Goal: Task Accomplishment & Management: Use online tool/utility

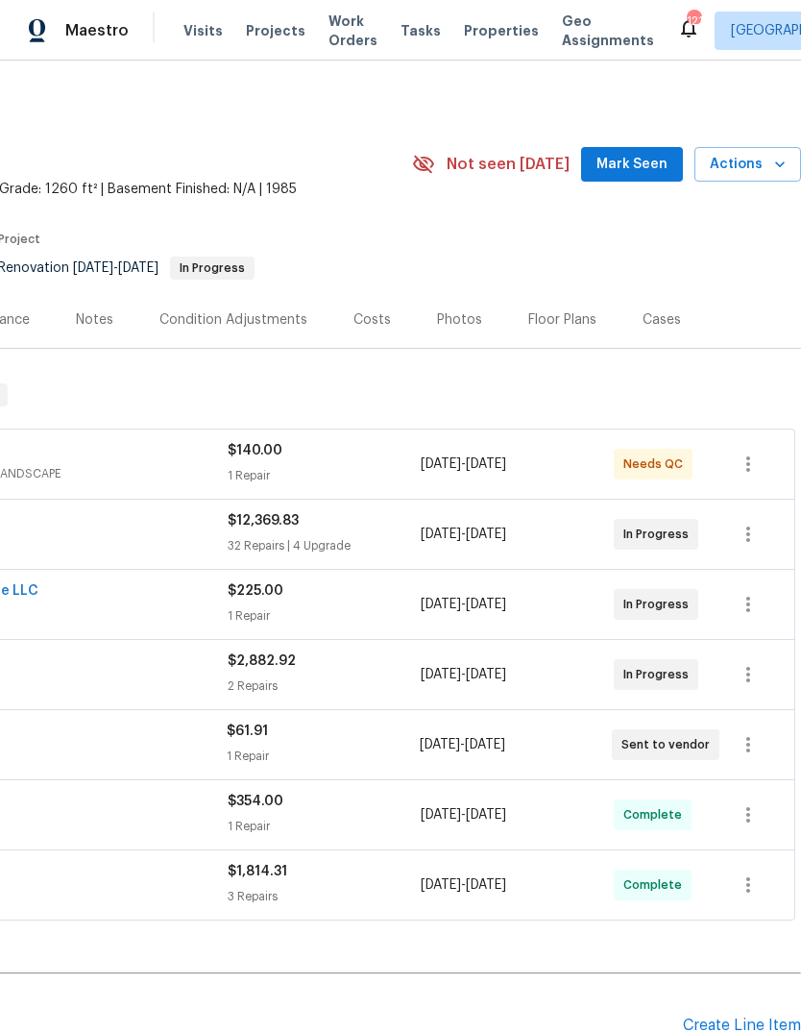
scroll to position [0, 284]
click at [650, 164] on span "Mark Seen" at bounding box center [632, 165] width 71 height 24
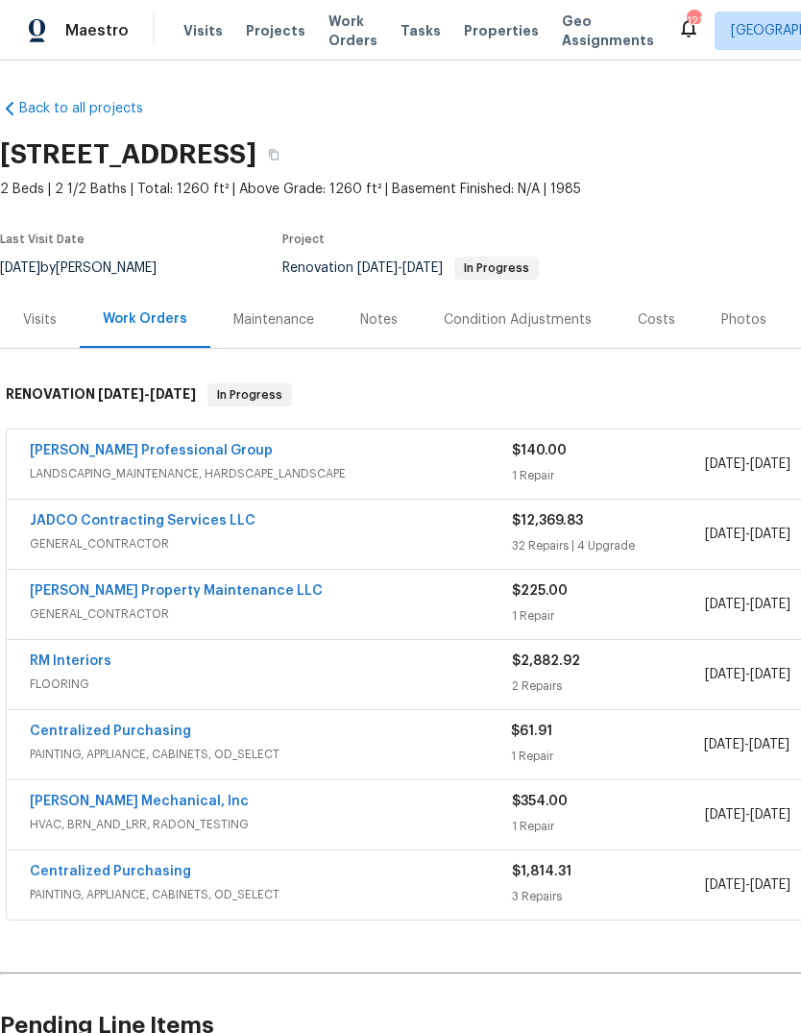
scroll to position [0, 0]
click at [75, 800] on link "[PERSON_NAME] Mechanical, Inc" at bounding box center [139, 801] width 219 height 13
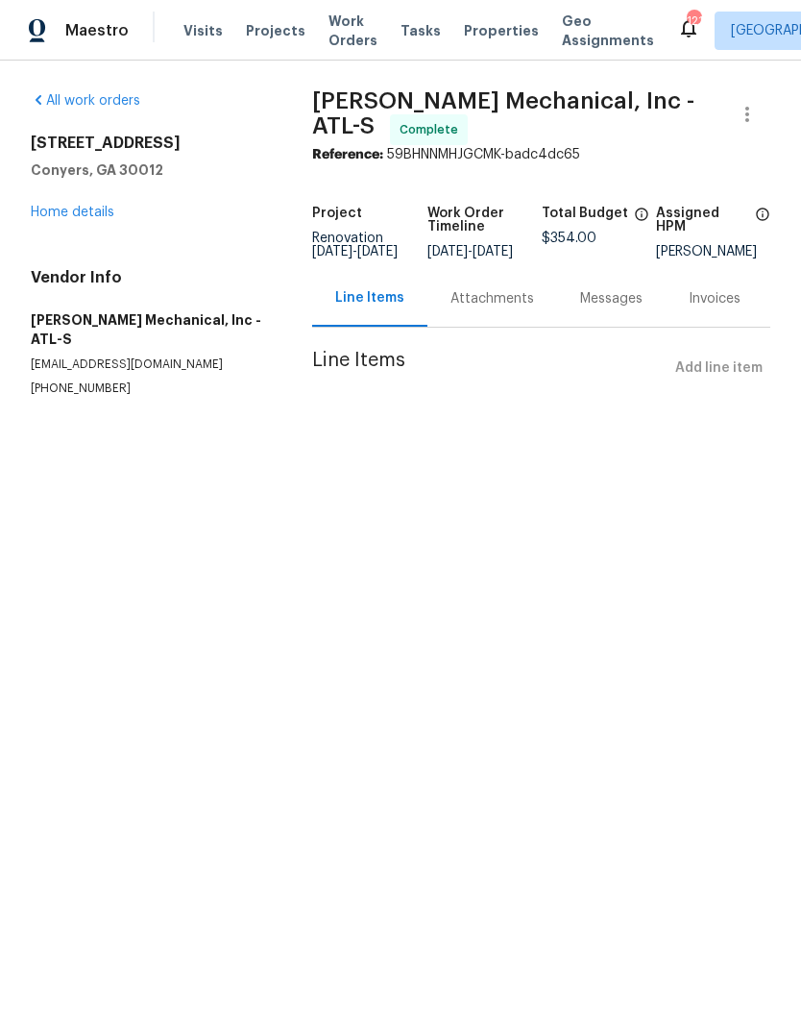
click at [515, 308] on div "Attachments" at bounding box center [493, 298] width 84 height 19
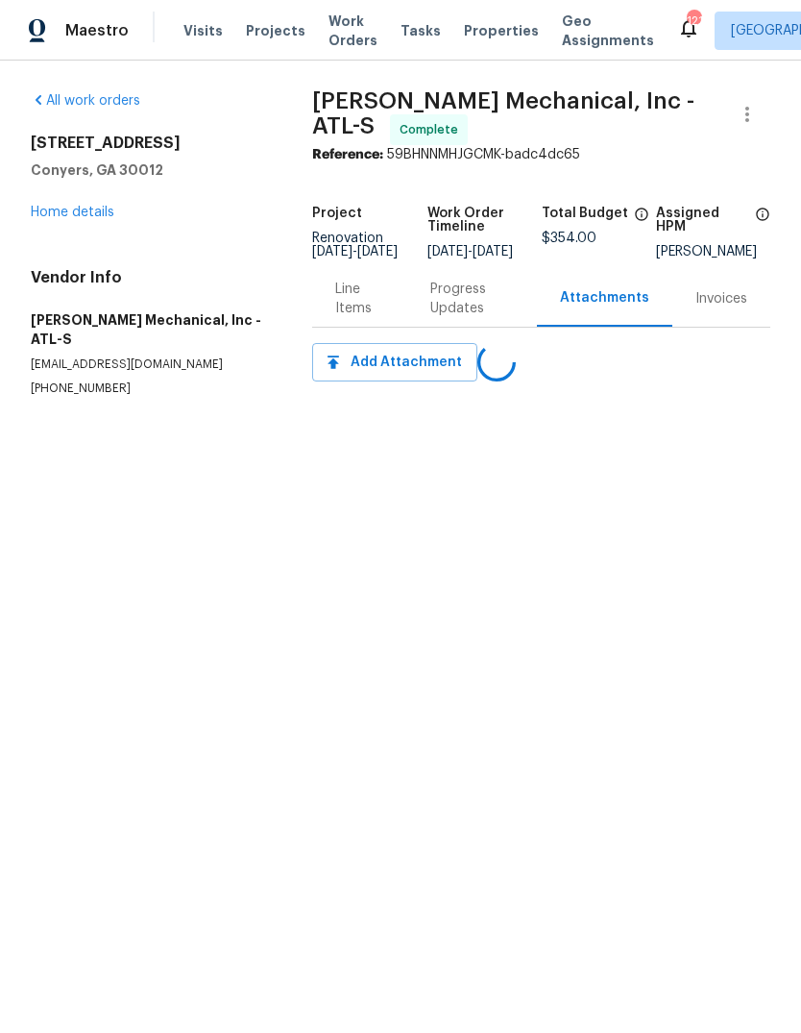
click at [474, 310] on div "Progress Updates" at bounding box center [473, 299] width 84 height 38
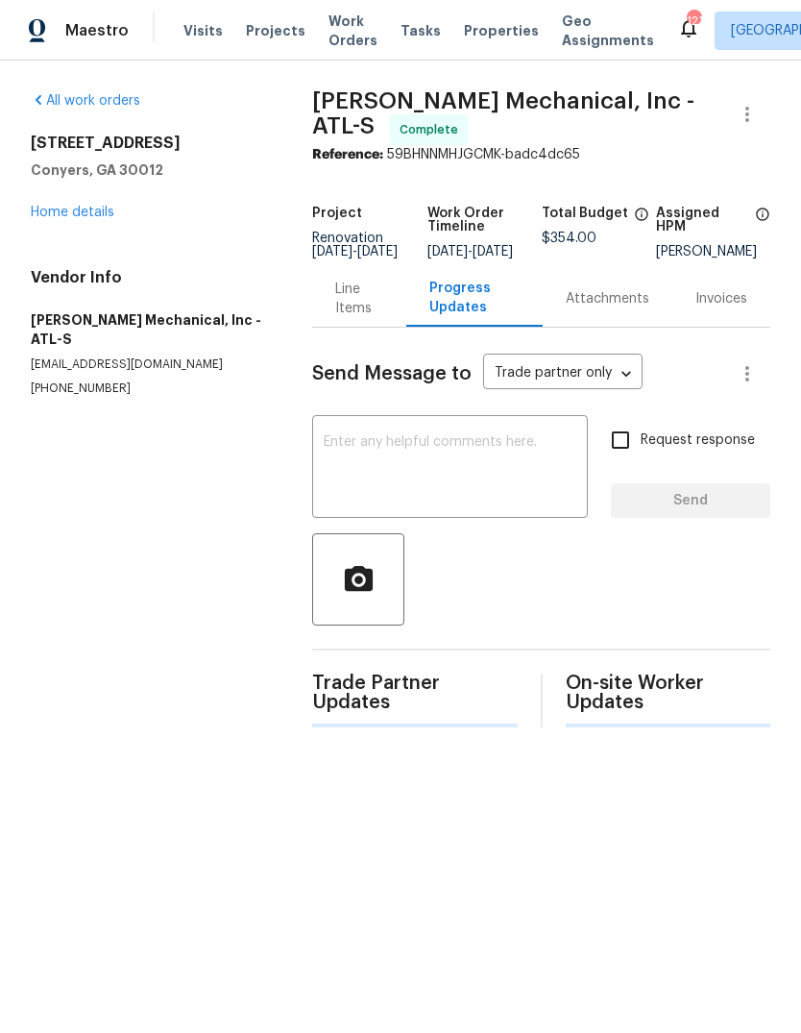
click at [501, 459] on textarea at bounding box center [450, 468] width 253 height 67
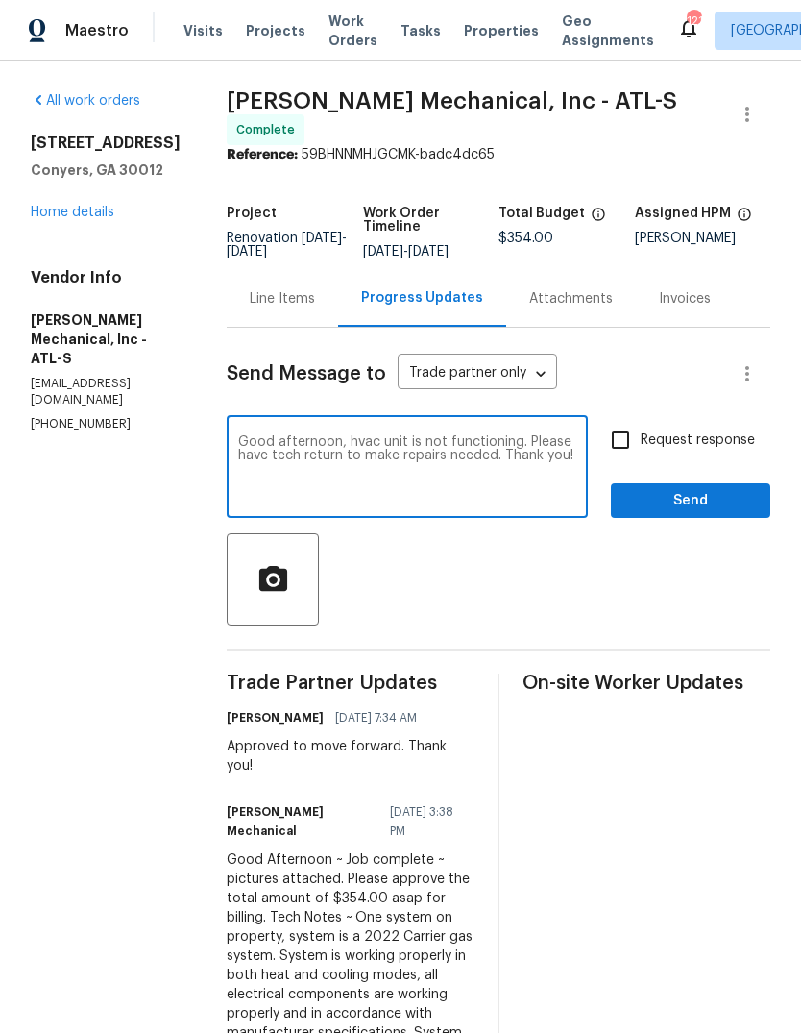
type textarea "Good afternoon, hvac unit is not functioning. Please have tech return to make r…"
click at [713, 513] on span "Send" at bounding box center [691, 501] width 129 height 24
